Goal: Task Accomplishment & Management: Manage account settings

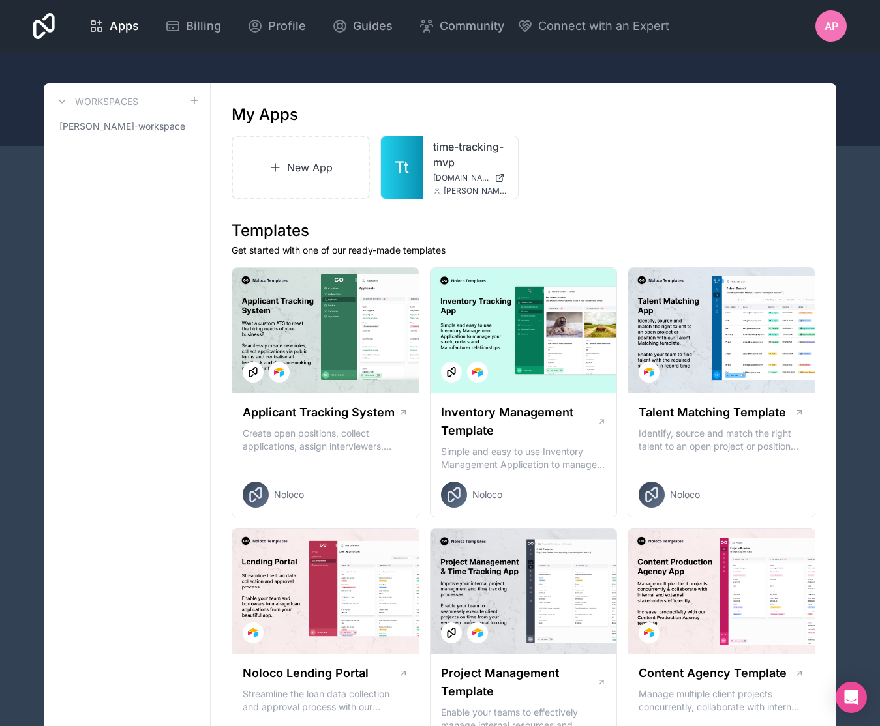
click at [837, 27] on span "AP" at bounding box center [831, 26] width 14 height 16
click at [590, 121] on div "My Apps" at bounding box center [523, 114] width 584 height 21
click at [424, 158] on div "time-tracking-mvp [DOMAIN_NAME] [PERSON_NAME][EMAIL_ADDRESS][DOMAIN_NAME]" at bounding box center [470, 167] width 95 height 63
click at [498, 163] on div at bounding box center [494, 157] width 26 height 26
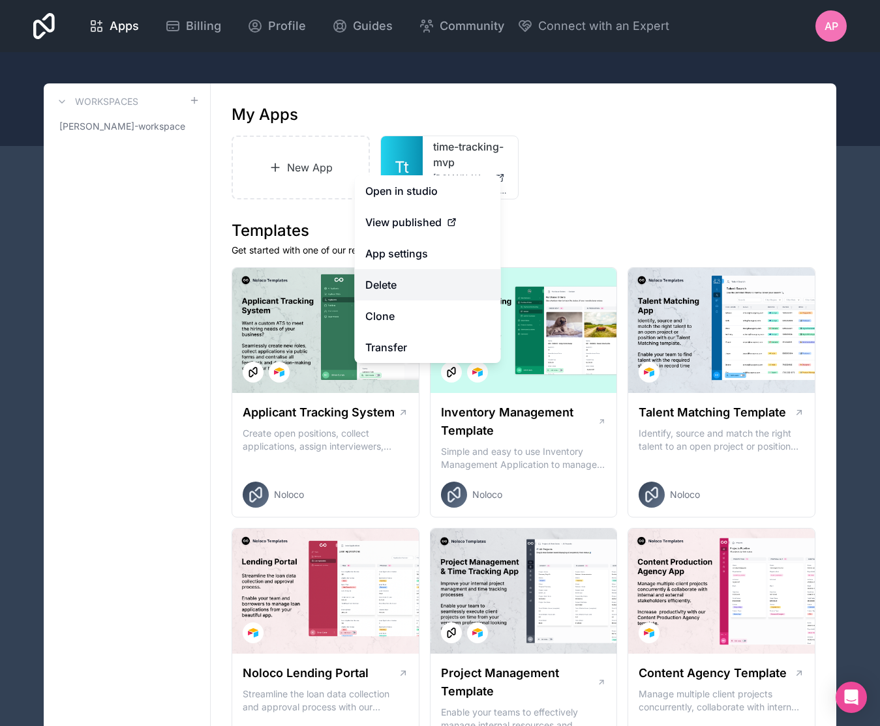
click at [426, 271] on button "Delete" at bounding box center [428, 284] width 146 height 31
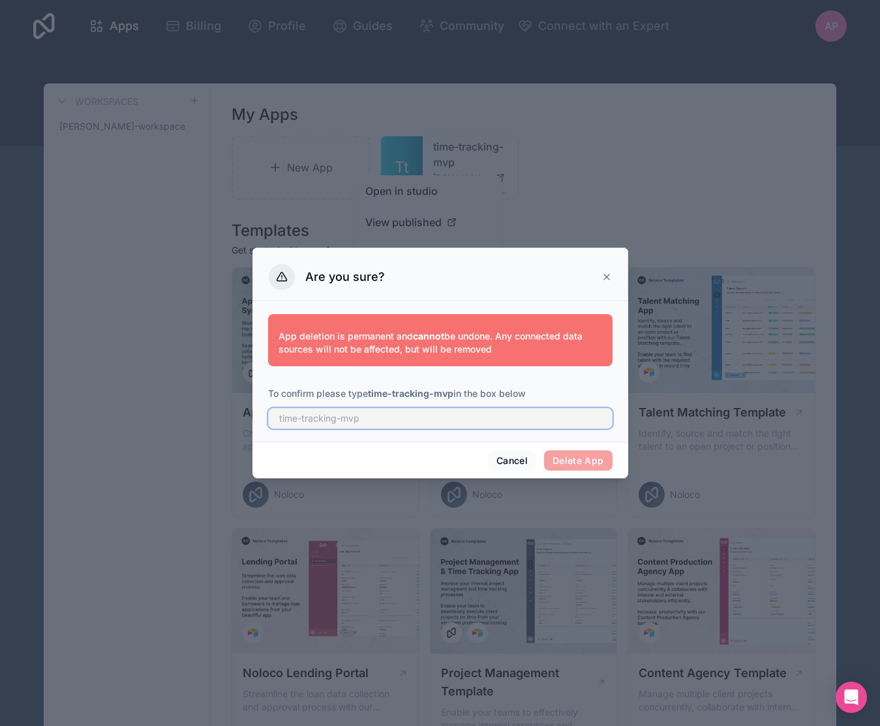
click at [332, 419] on input "text" at bounding box center [440, 418] width 344 height 21
type input "time-tracking-mvp"
click at [578, 460] on button "Delete App" at bounding box center [578, 461] width 68 height 21
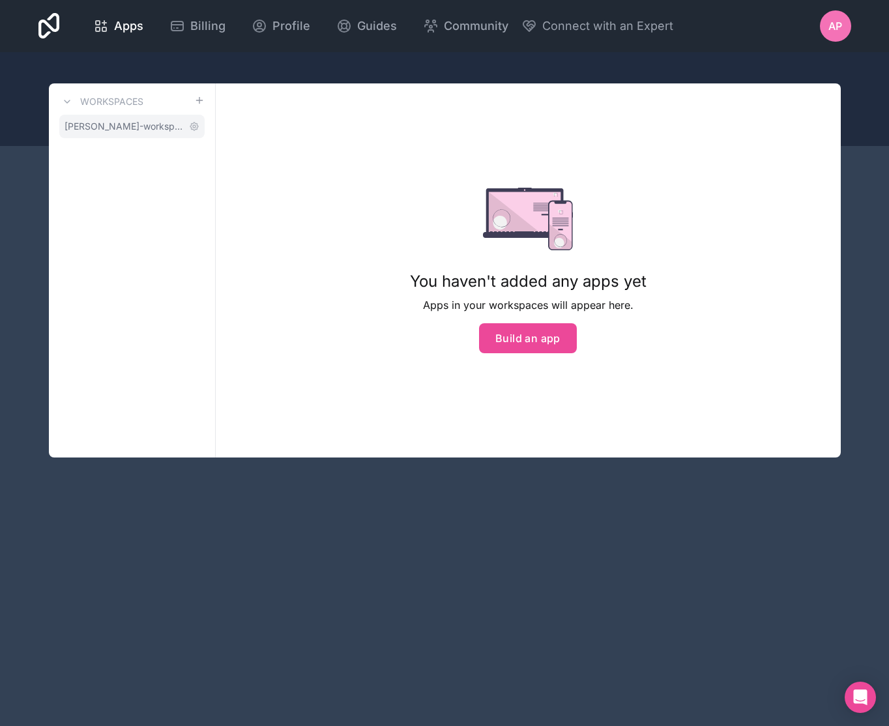
click at [106, 128] on span "[PERSON_NAME]-workspace" at bounding box center [124, 126] width 119 height 13
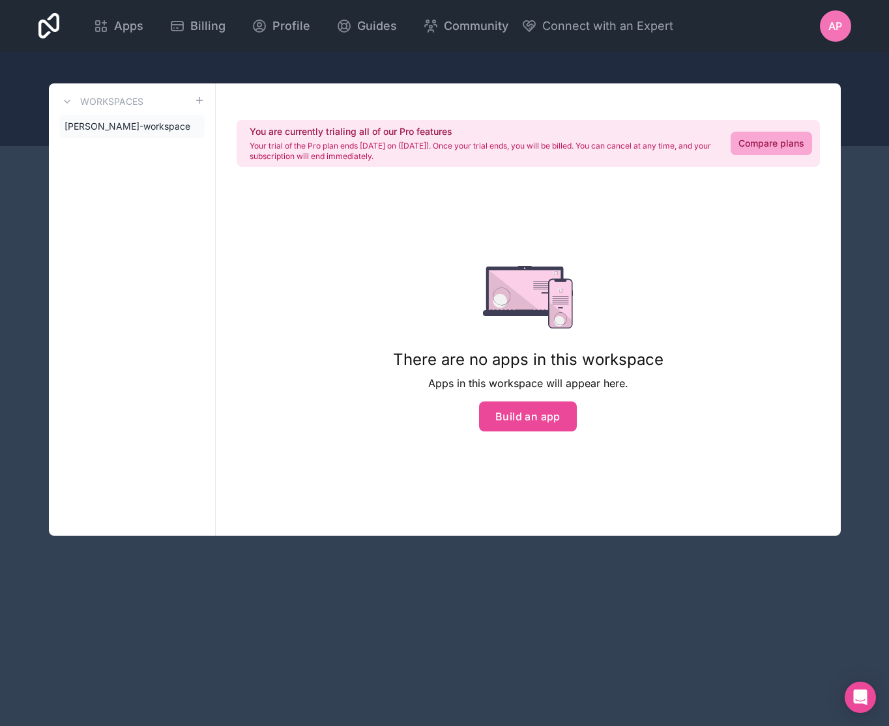
click at [823, 33] on div "AP" at bounding box center [835, 25] width 31 height 31
click at [301, 282] on div "You are currently trialing all of our Pro features Your trial of the Pro plan e…" at bounding box center [528, 309] width 625 height 453
click at [136, 20] on span "Apps" at bounding box center [128, 26] width 29 height 18
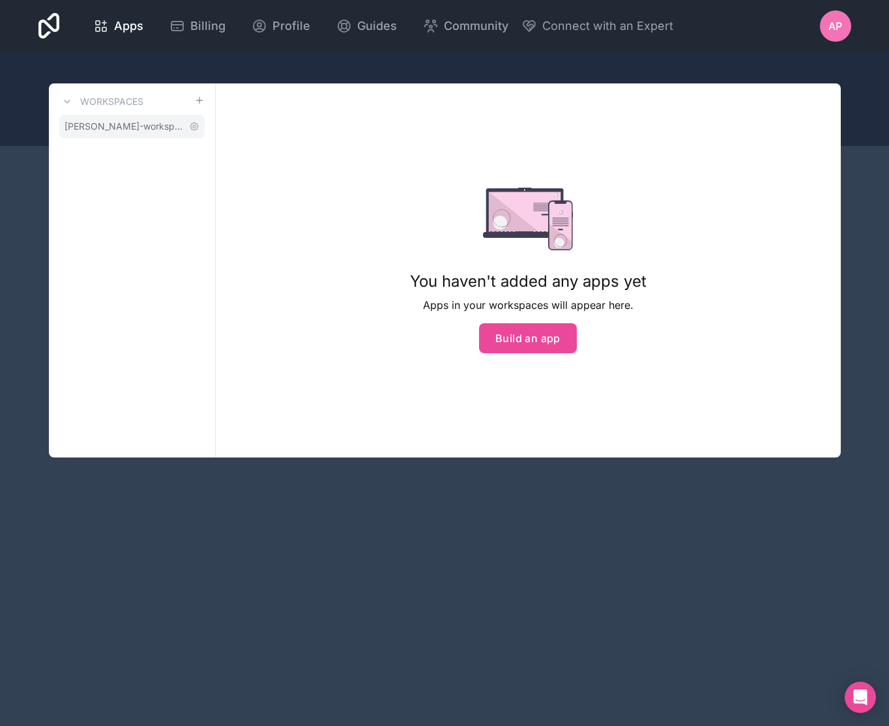
click at [118, 132] on span "[PERSON_NAME]-workspace" at bounding box center [124, 126] width 119 height 13
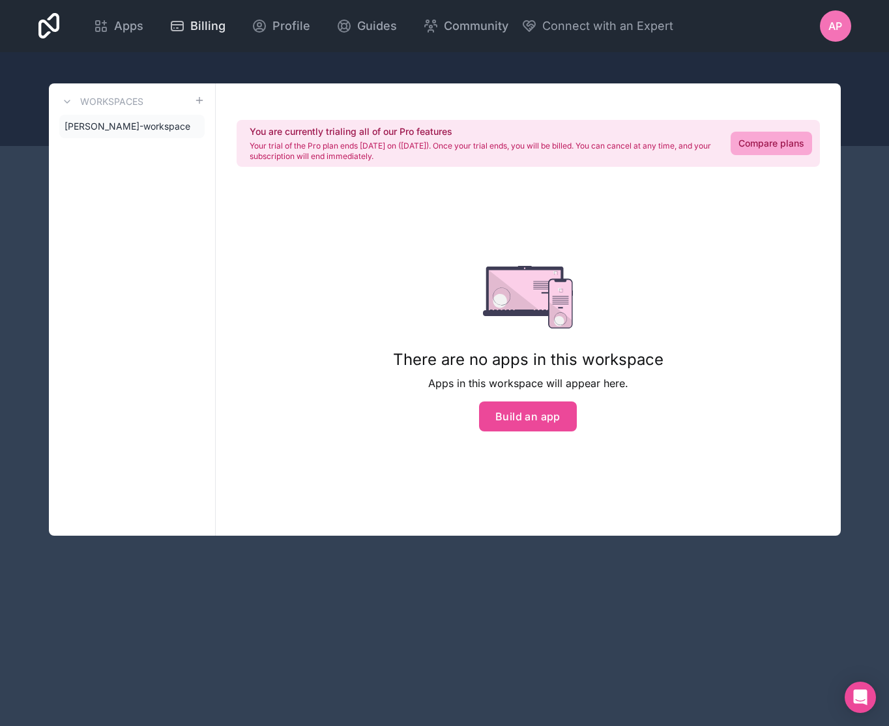
click at [207, 25] on span "Billing" at bounding box center [207, 26] width 35 height 18
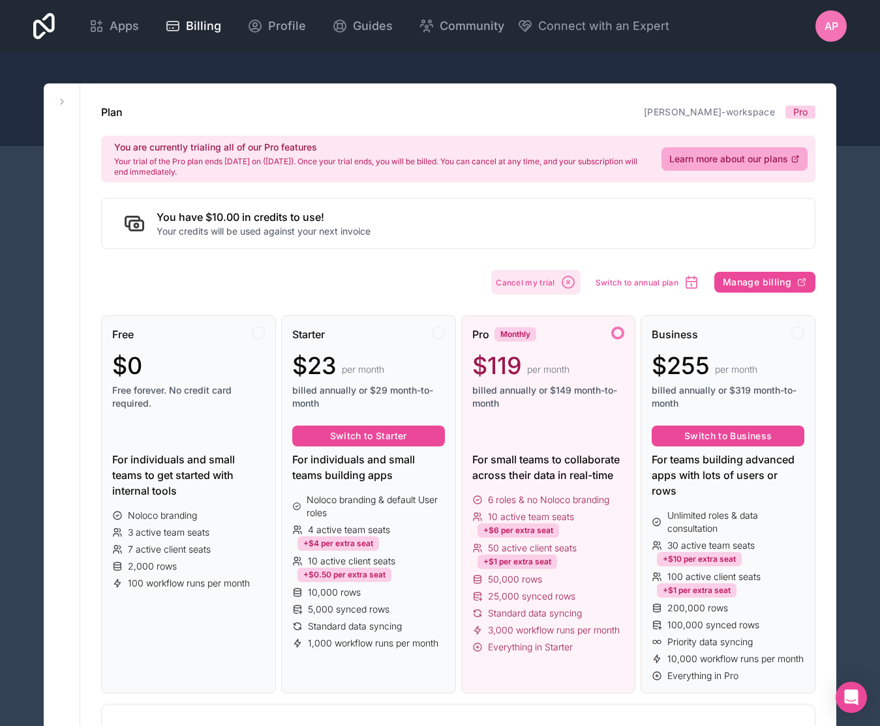
click at [550, 280] on span "Cancel my trial" at bounding box center [525, 283] width 59 height 10
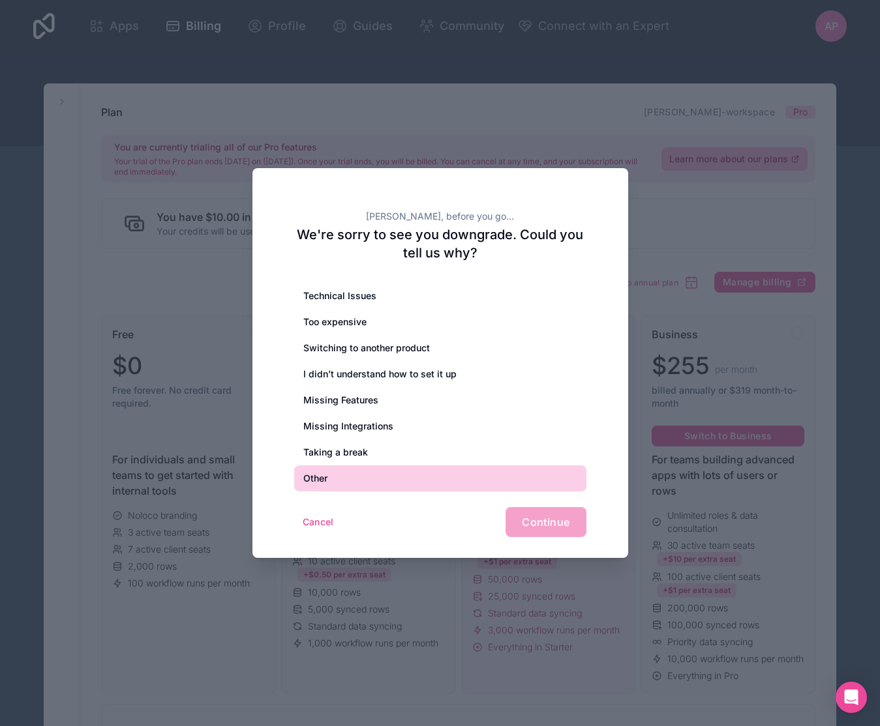
click at [347, 477] on div "Other" at bounding box center [440, 479] width 292 height 26
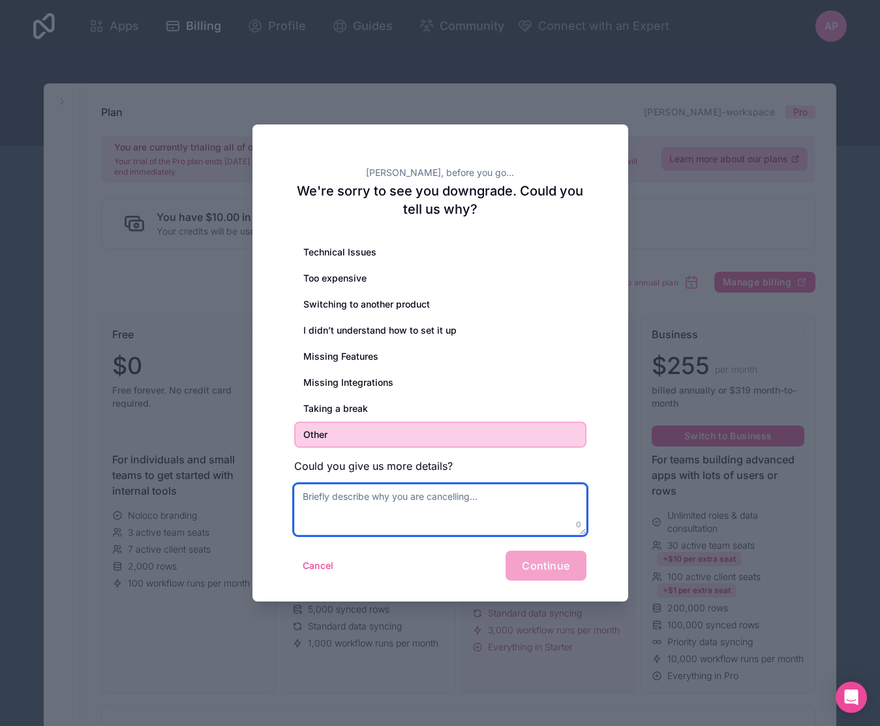
click at [393, 507] on textarea at bounding box center [440, 509] width 292 height 51
type textarea "t"
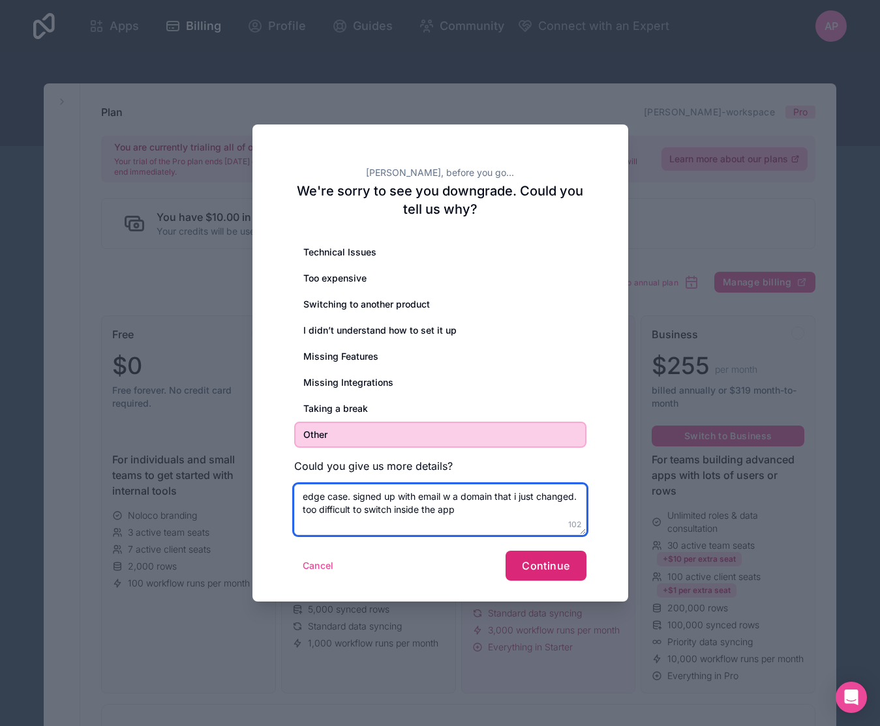
type textarea "edge case. signed up with email w a domain that i just changed. too difficult t…"
click at [561, 574] on button "Continue" at bounding box center [545, 566] width 80 height 30
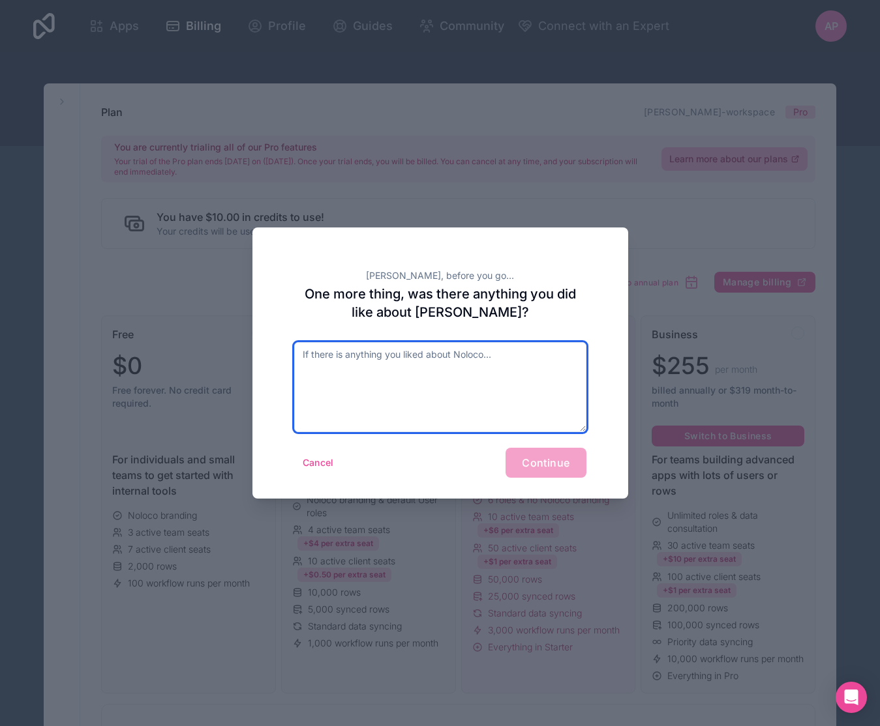
click at [428, 377] on textarea at bounding box center [440, 387] width 292 height 90
type textarea "s"
click at [378, 349] on textarea "xx" at bounding box center [440, 387] width 292 height 90
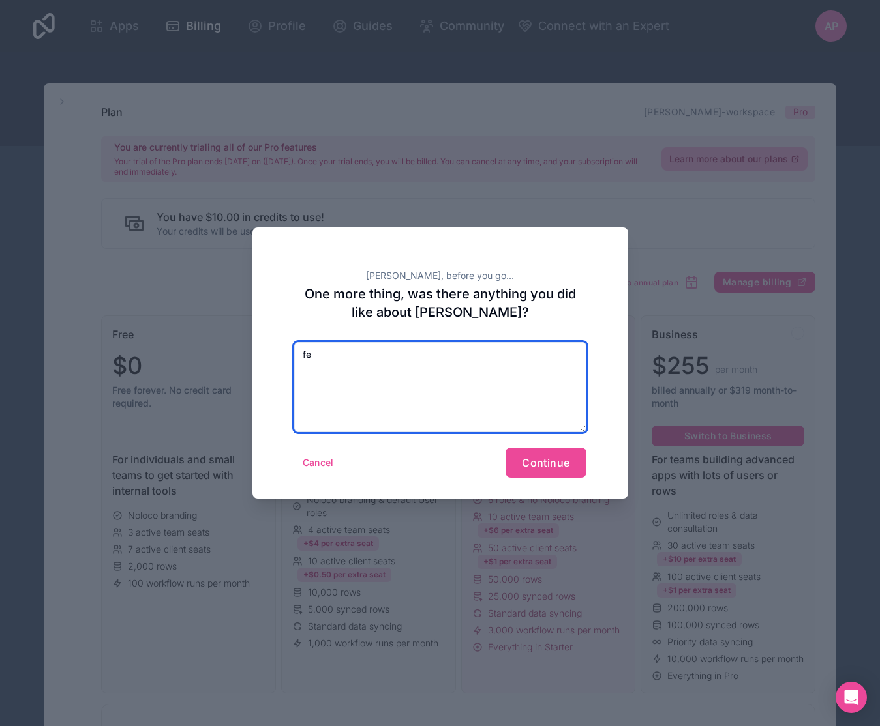
type textarea "f"
click at [363, 357] on textarea "UX feels a bit restrictive" at bounding box center [440, 387] width 292 height 90
click at [433, 353] on textarea "UX feels a bit too restrictive" at bounding box center [440, 387] width 292 height 90
type textarea "UX feels a bit too restrictive for updating profile info etc"
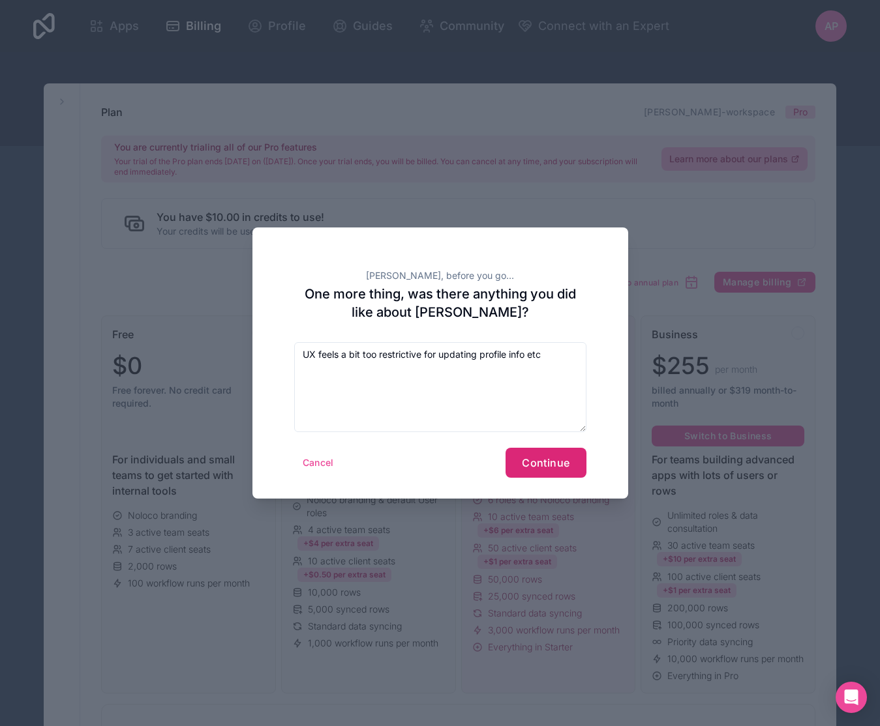
click at [552, 468] on span "Continue" at bounding box center [546, 462] width 48 height 13
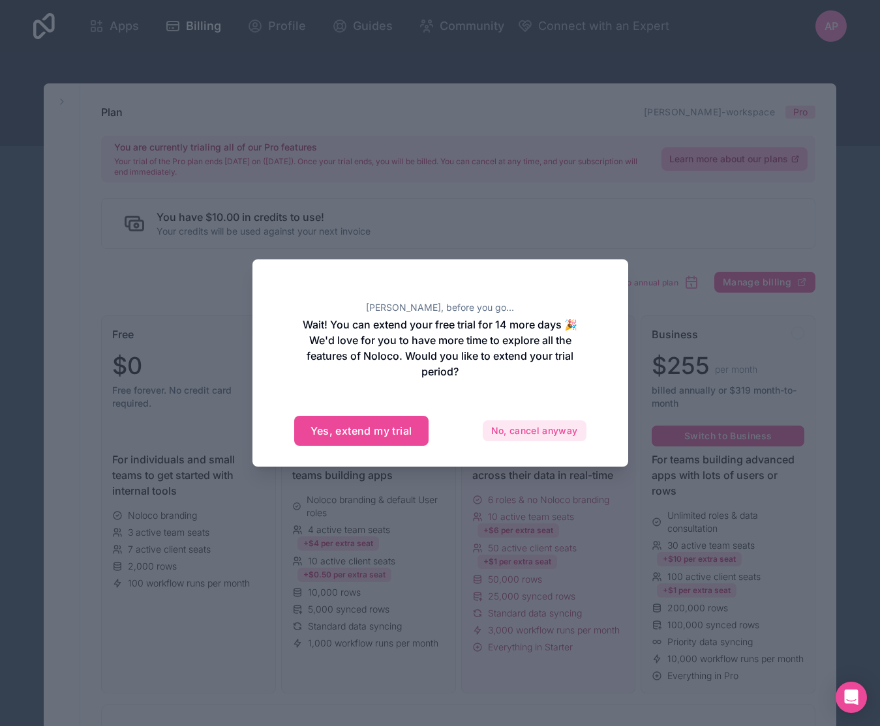
click at [540, 430] on button "No, cancel anyway" at bounding box center [534, 431] width 104 height 21
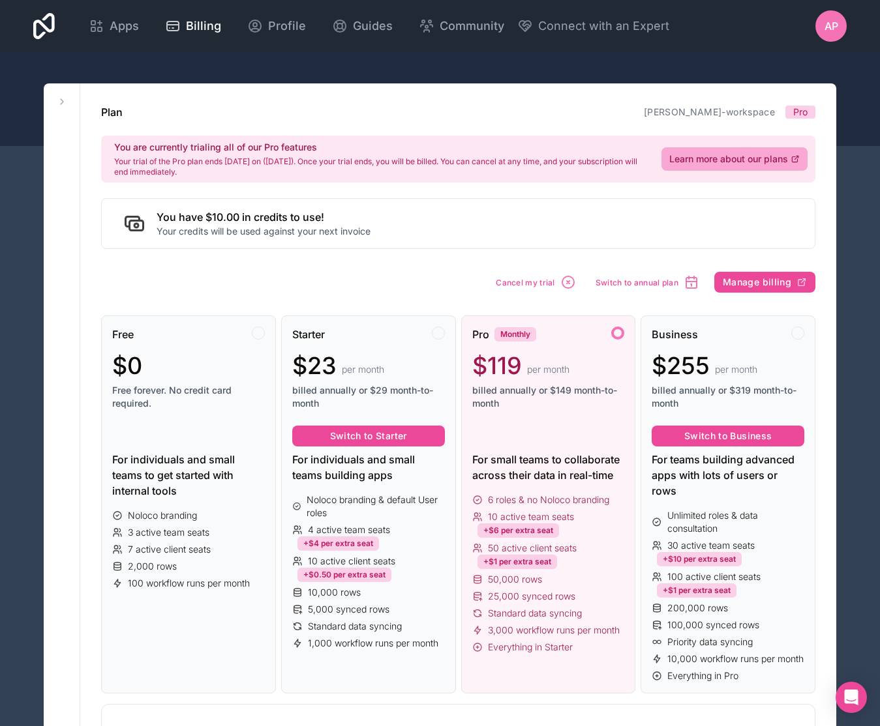
click at [825, 32] on span "AP" at bounding box center [831, 26] width 14 height 16
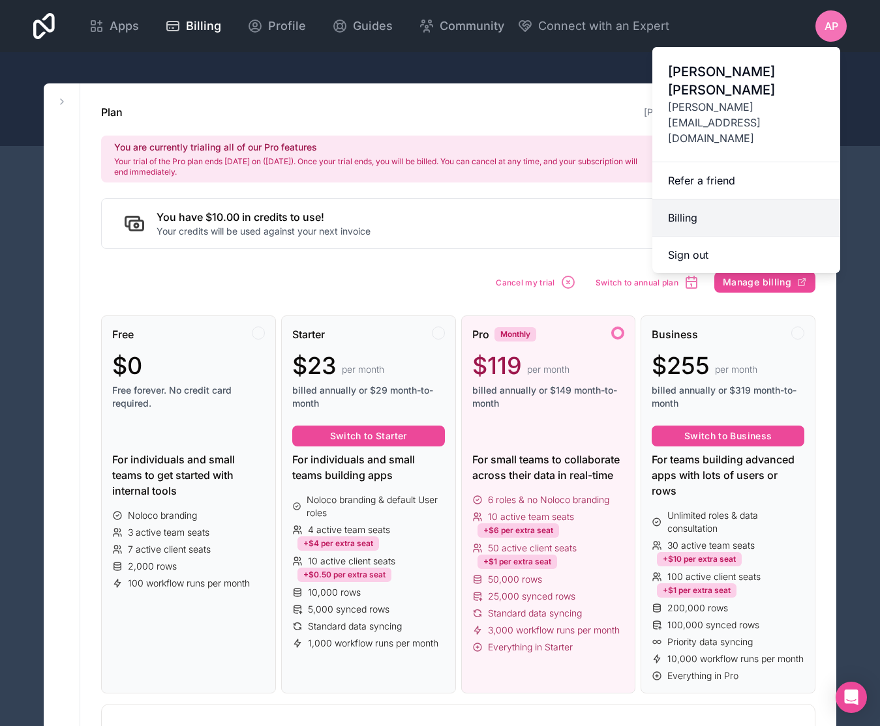
click at [685, 200] on link "Billing" at bounding box center [746, 218] width 188 height 37
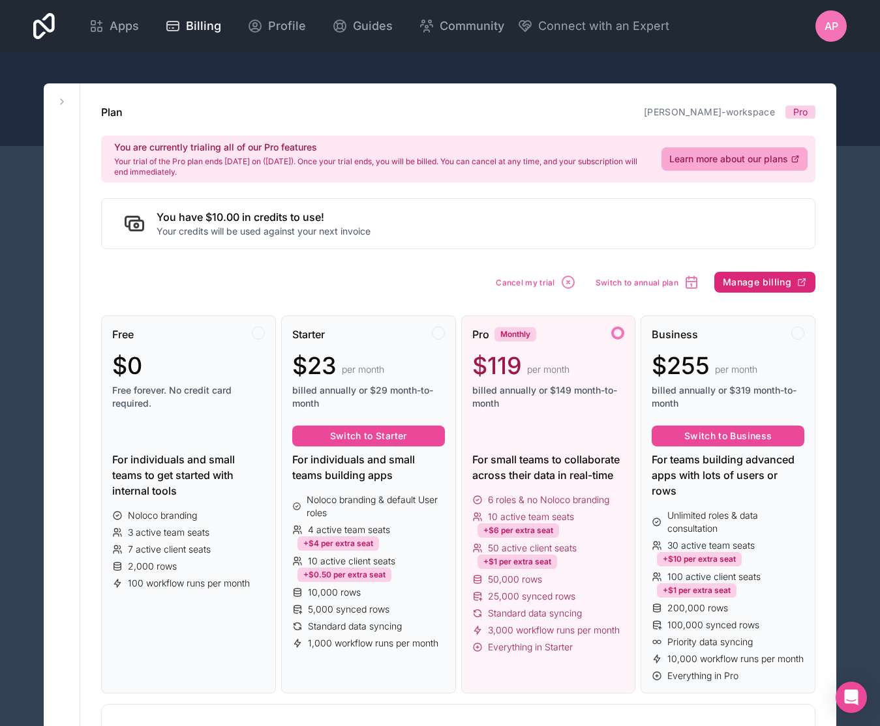
click at [754, 275] on button "Manage billing" at bounding box center [764, 282] width 101 height 21
